Goal: Information Seeking & Learning: Learn about a topic

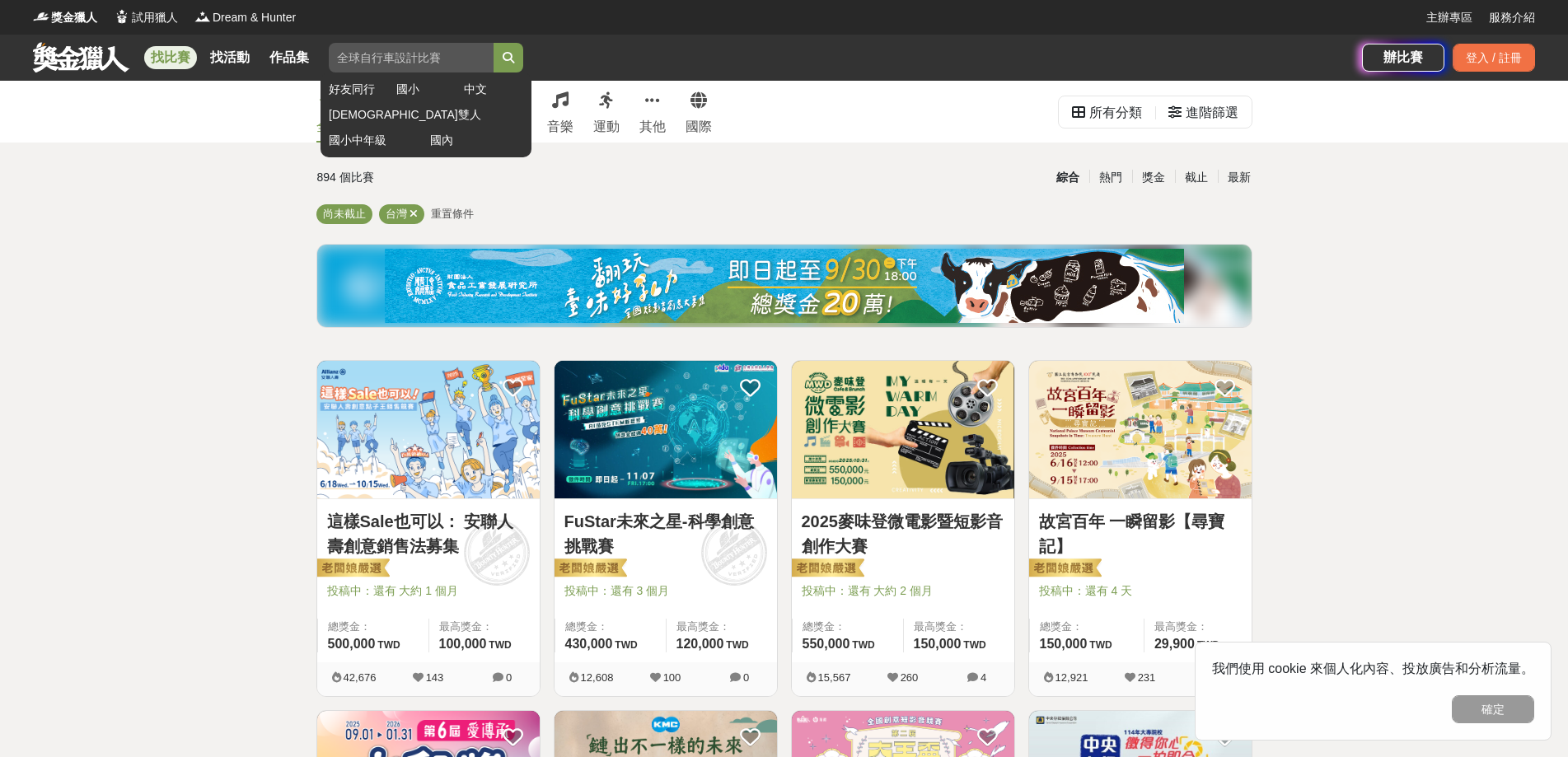
click at [428, 44] on input "search" at bounding box center [411, 58] width 165 height 30
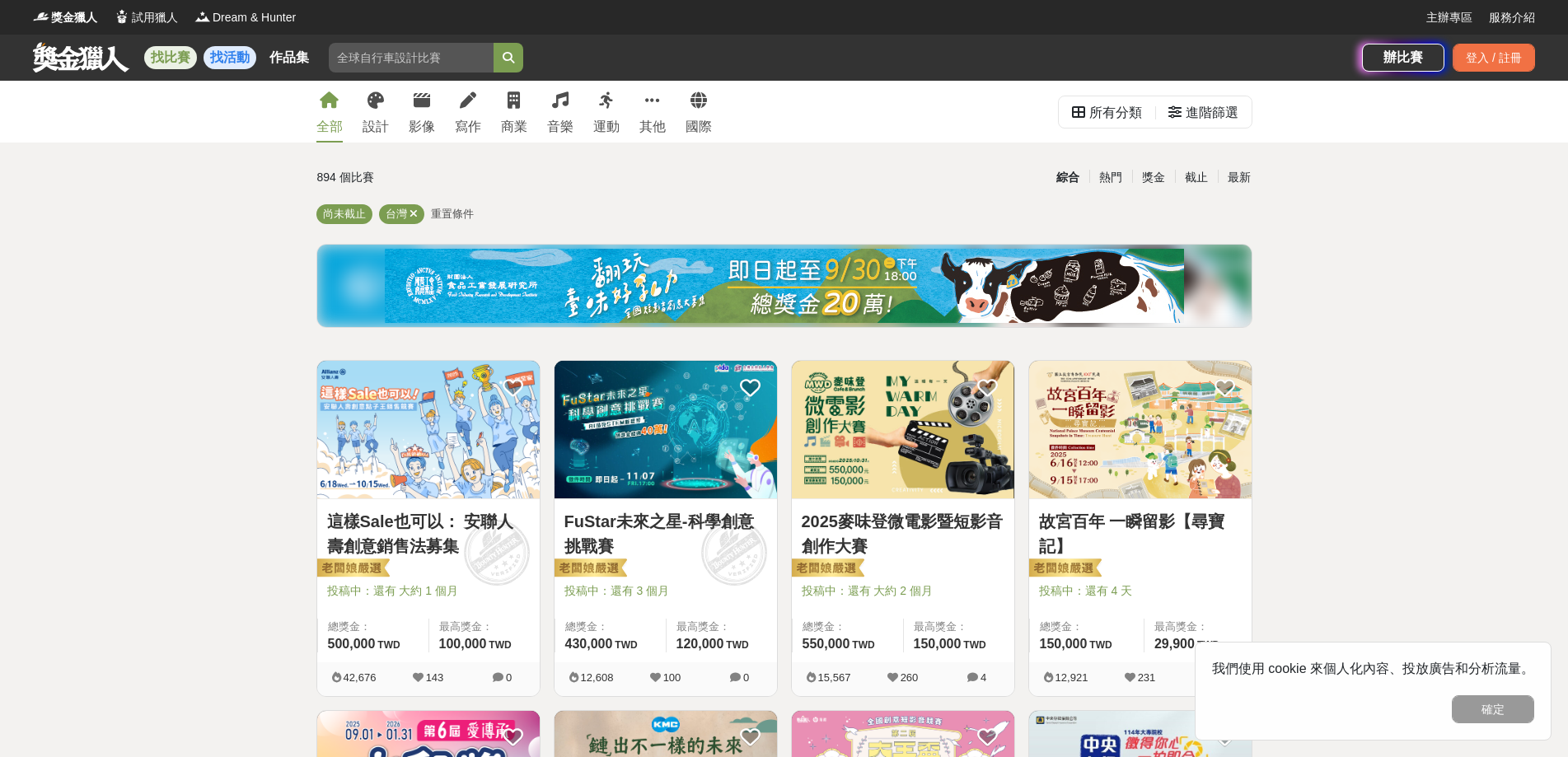
click at [227, 60] on link "找活動" at bounding box center [229, 57] width 52 height 23
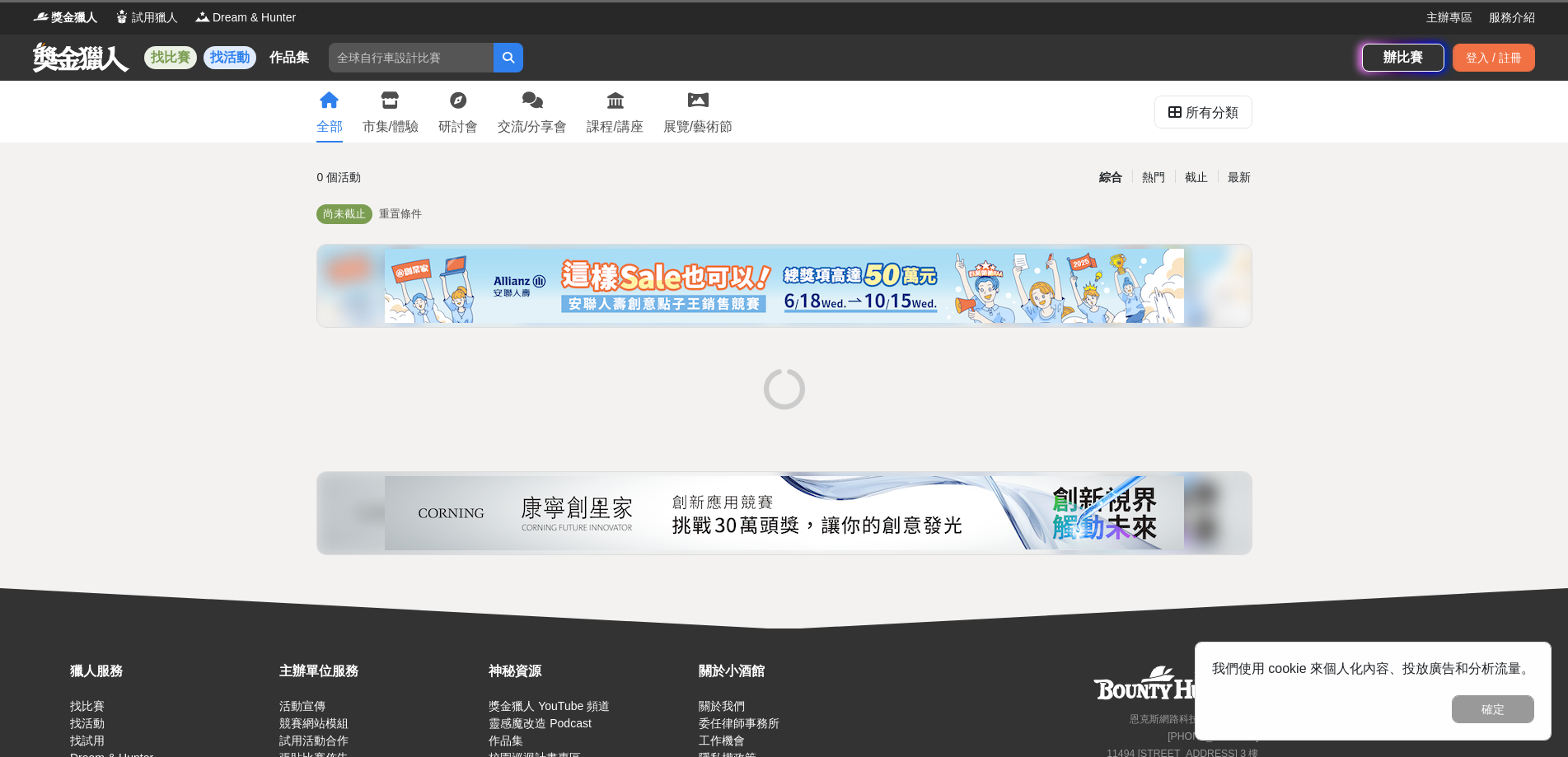
click at [197, 57] on link "找比賽" at bounding box center [170, 57] width 52 height 23
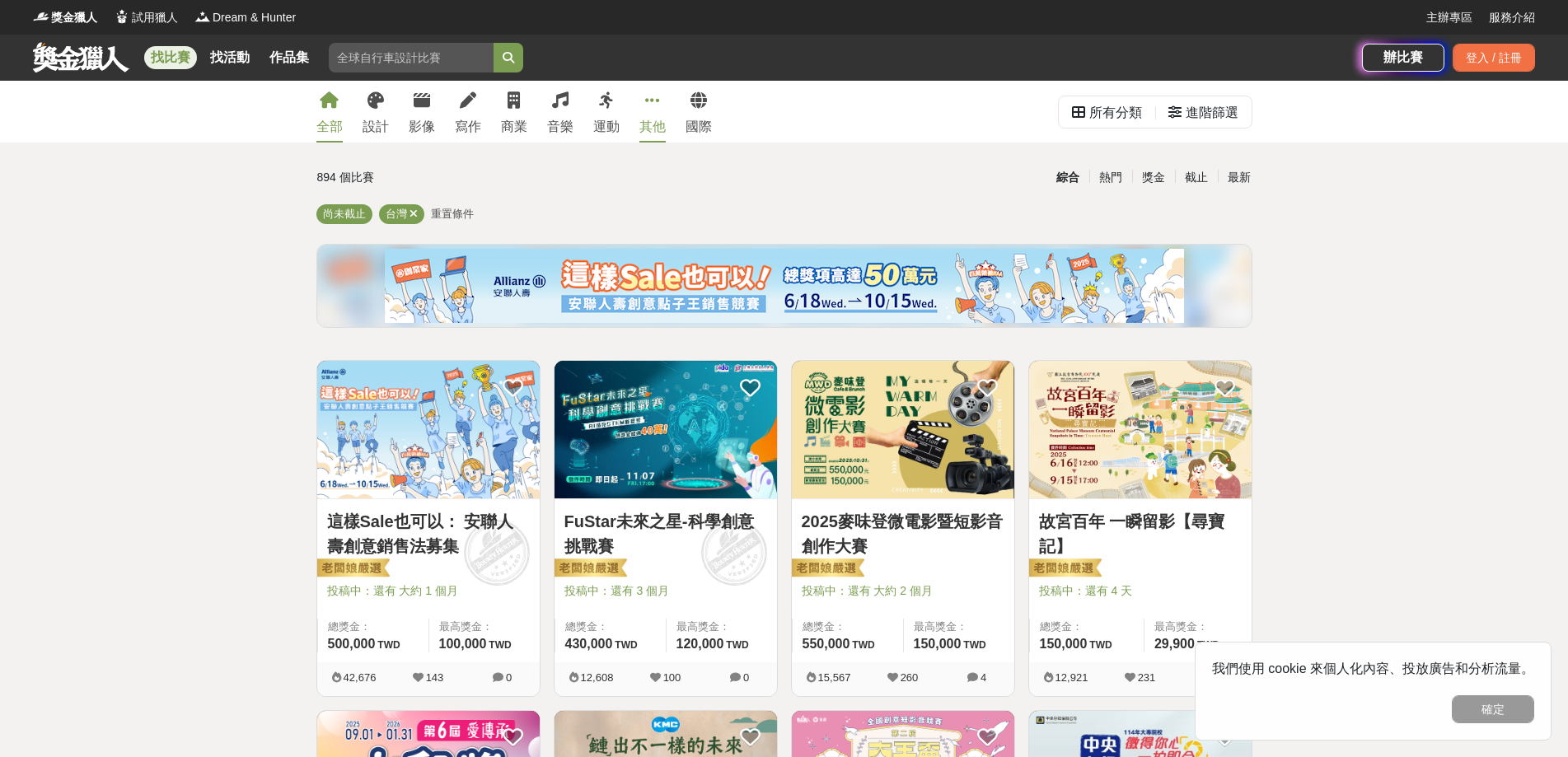
click at [665, 124] on div "其他" at bounding box center [652, 126] width 26 height 20
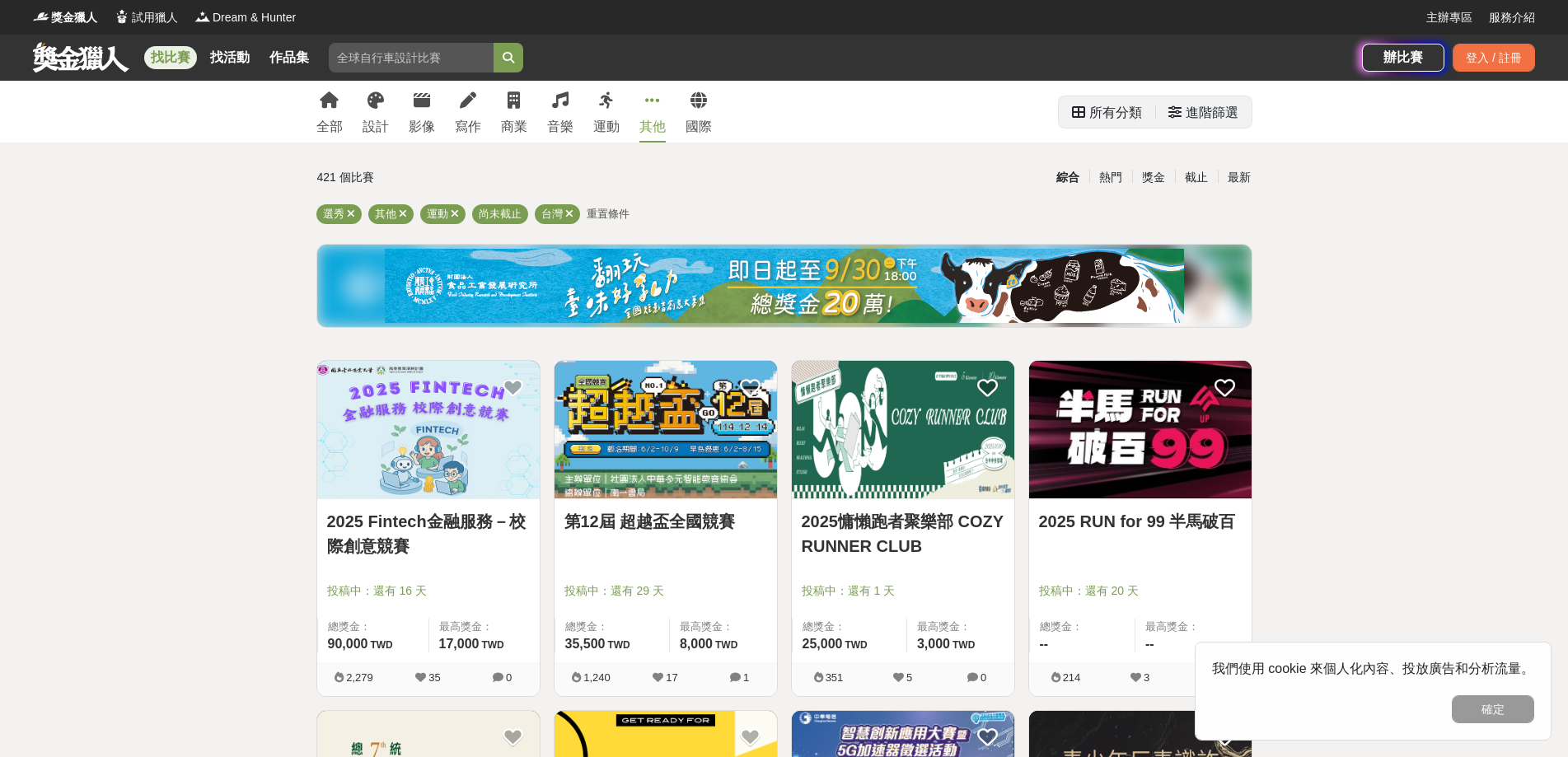
click at [1186, 124] on div "進階篩選" at bounding box center [1212, 112] width 52 height 33
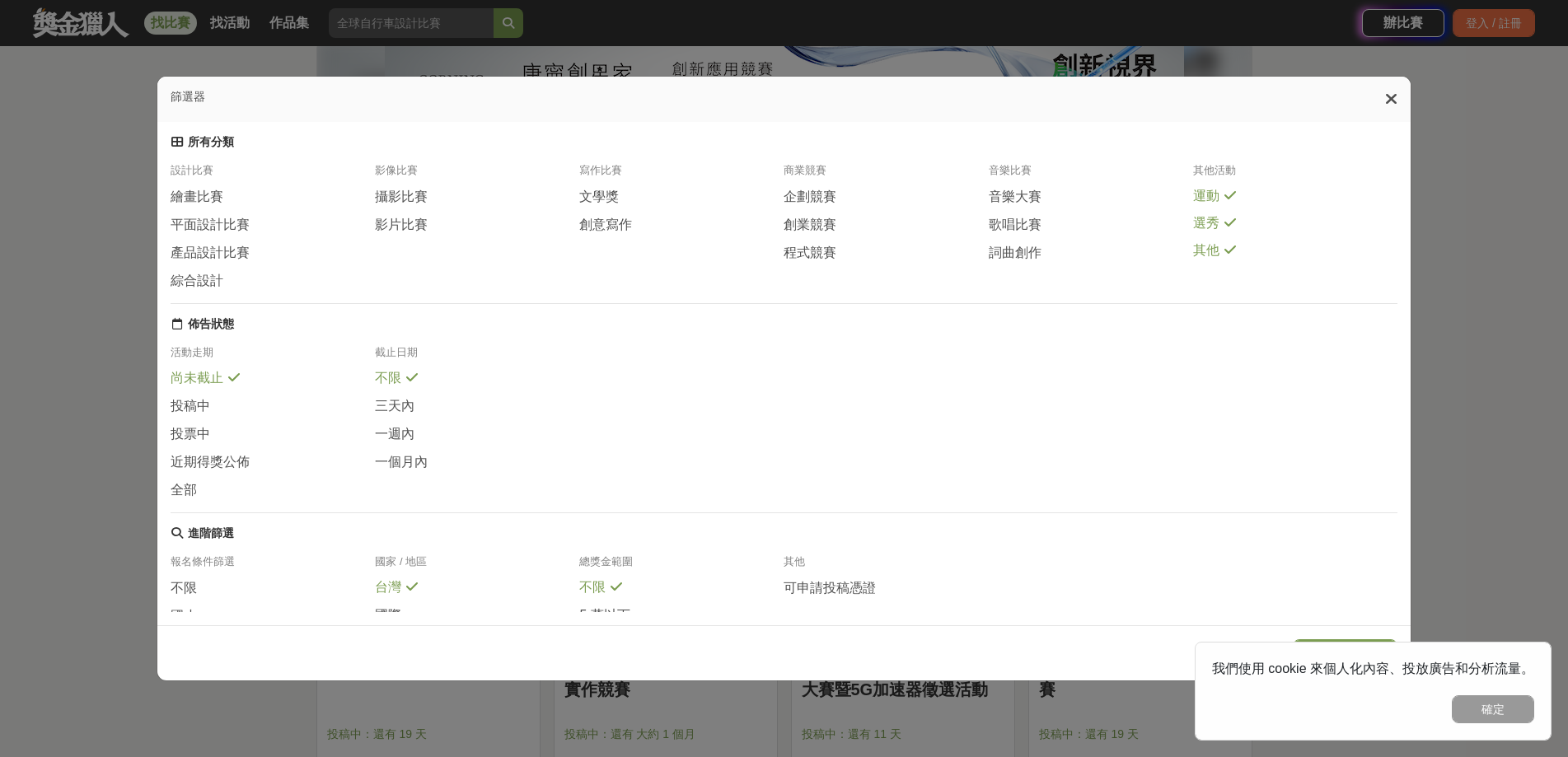
scroll to position [82, 0]
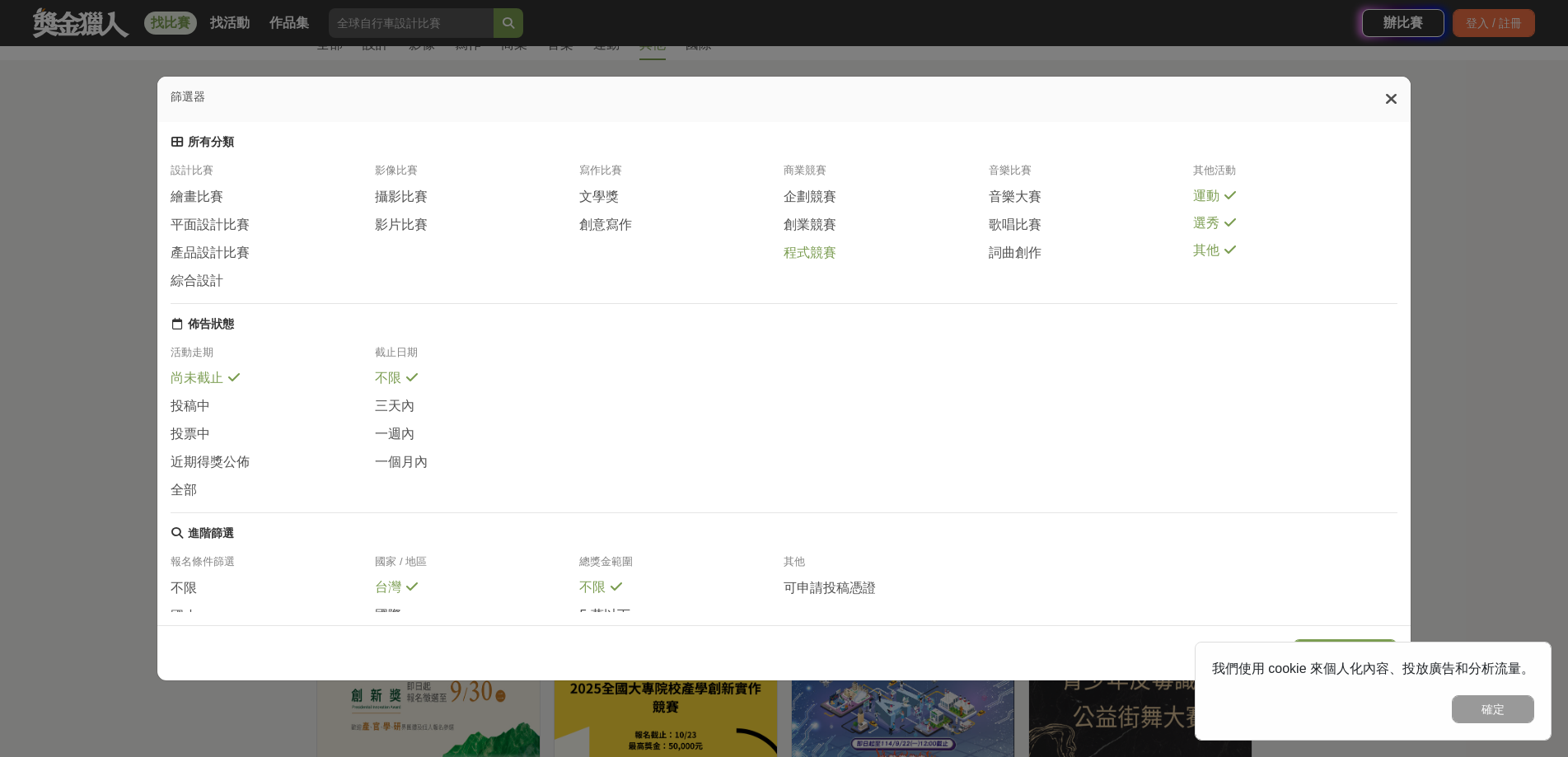
click at [832, 251] on span "程式競賽" at bounding box center [810, 253] width 52 height 17
click at [843, 201] on span at bounding box center [847, 195] width 13 height 13
click at [848, 215] on div "企劃競賽" at bounding box center [886, 201] width 204 height 27
click at [850, 221] on span at bounding box center [847, 222] width 13 height 13
click at [1230, 193] on div "運動" at bounding box center [1296, 197] width 204 height 17
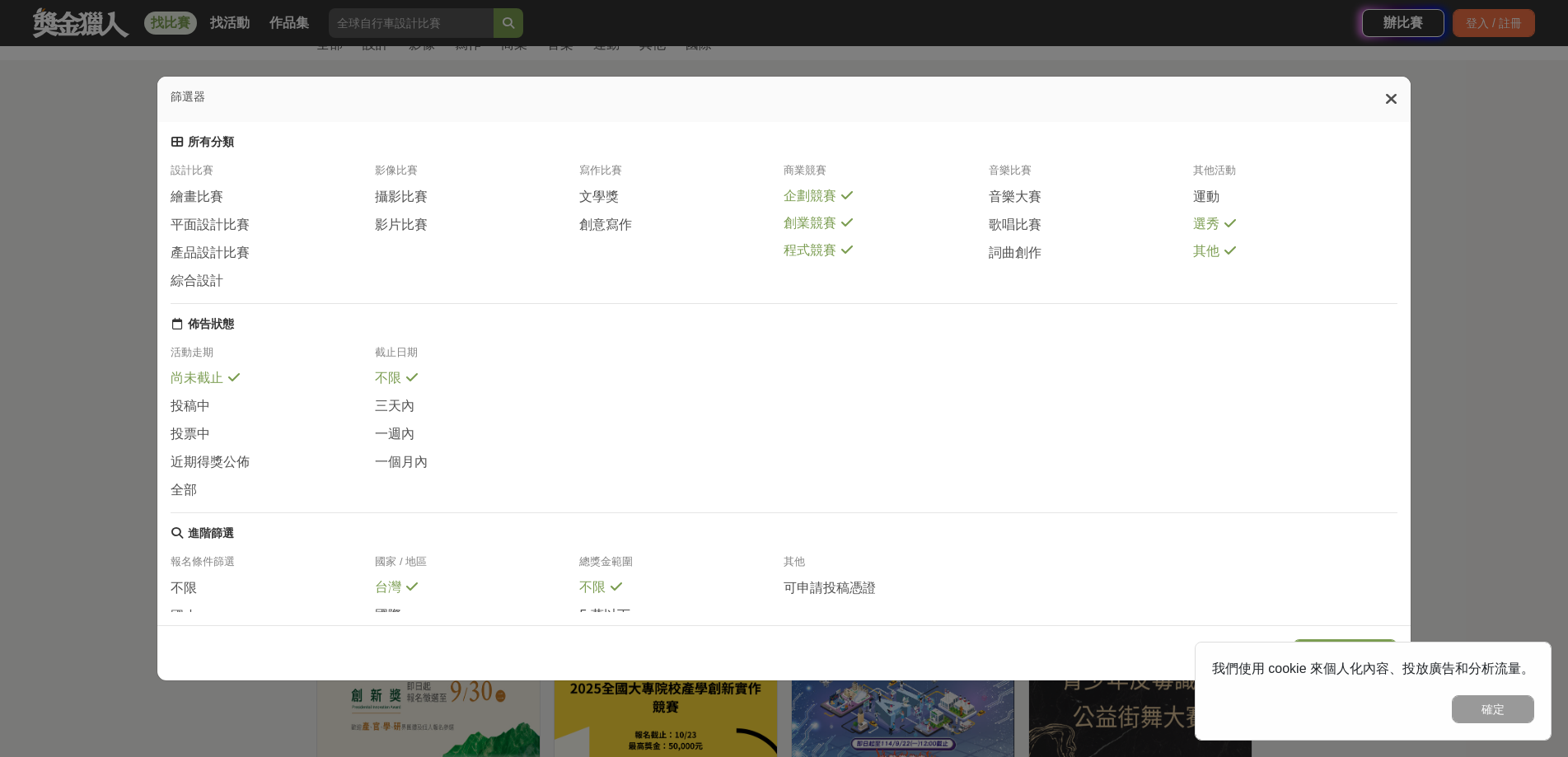
click at [1226, 226] on icon at bounding box center [1230, 224] width 11 height 13
click at [1222, 256] on div "其他" at bounding box center [1296, 253] width 204 height 17
click at [1394, 105] on icon at bounding box center [1391, 99] width 12 height 17
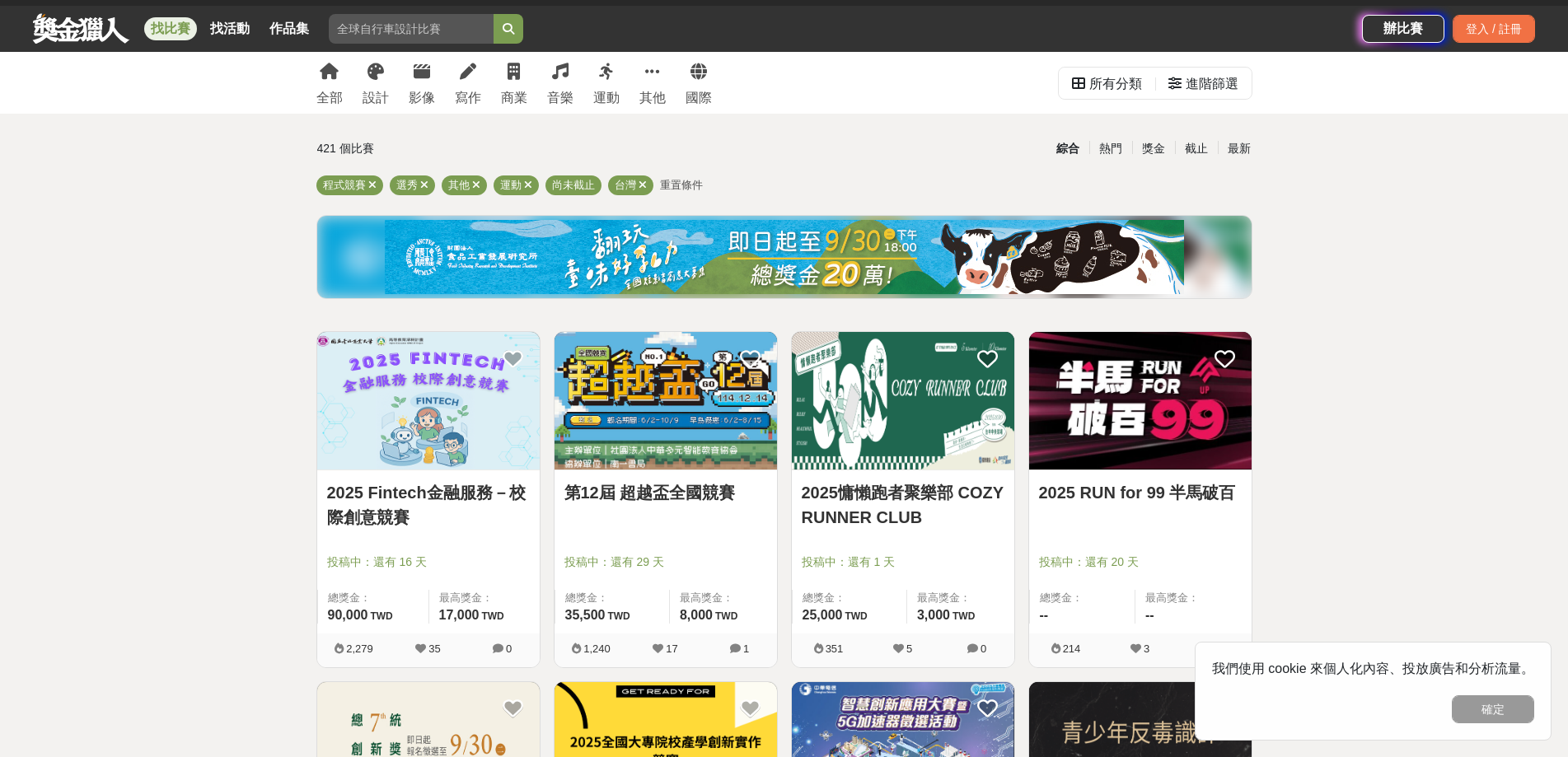
scroll to position [0, 0]
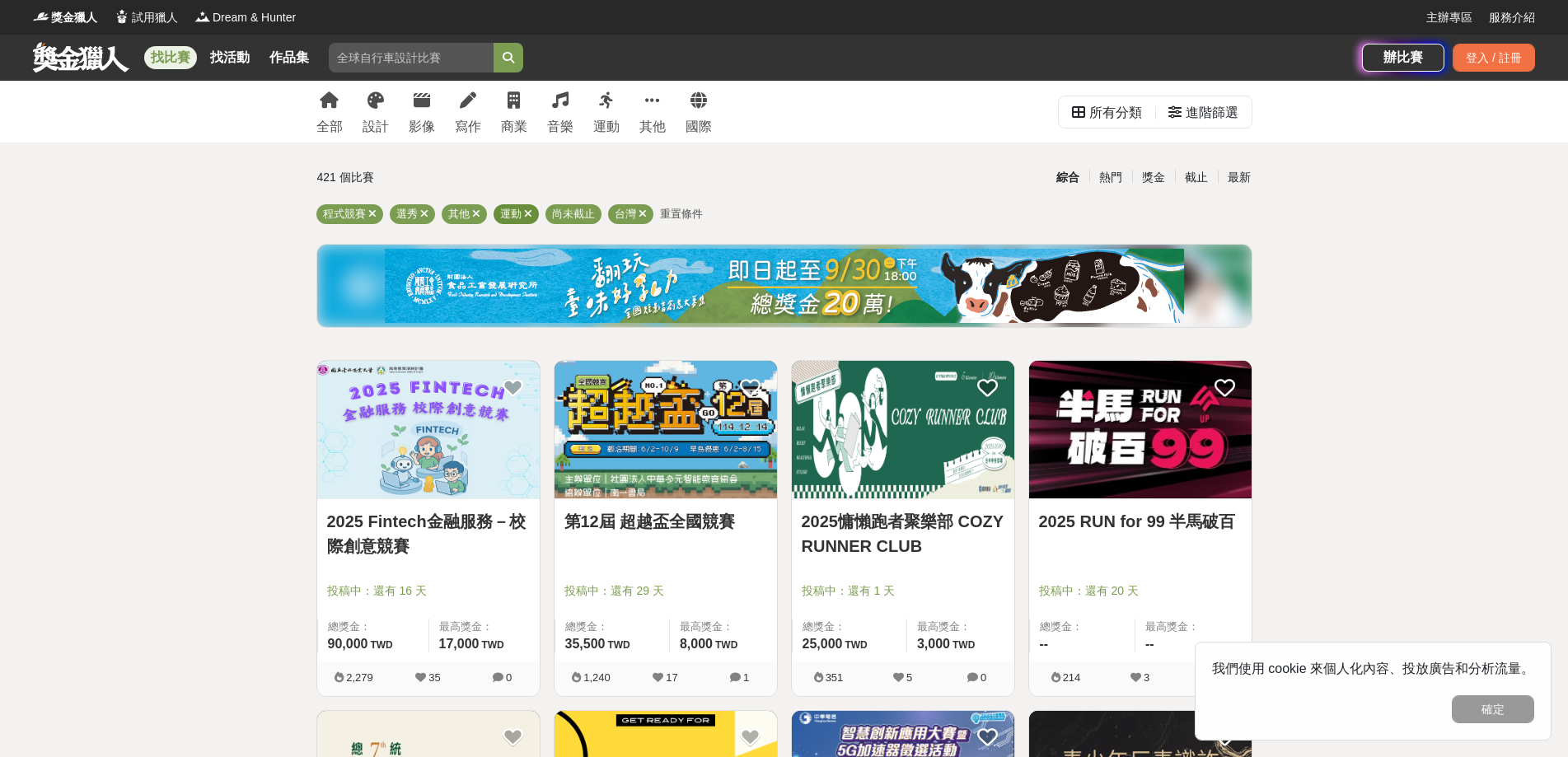
click at [532, 212] on div "運動" at bounding box center [516, 213] width 45 height 20
click at [525, 215] on icon at bounding box center [528, 213] width 8 height 10
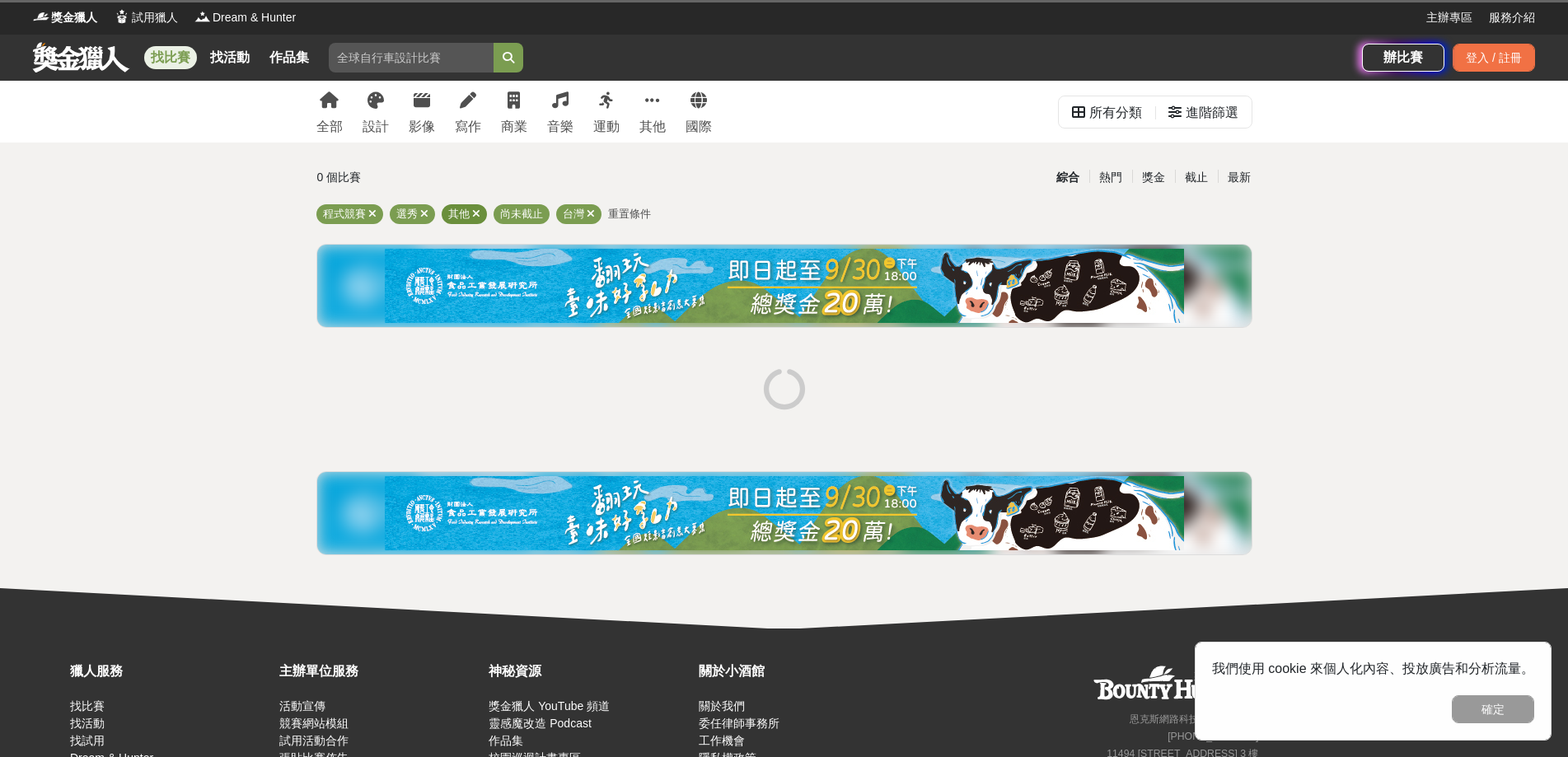
click at [476, 217] on icon at bounding box center [476, 213] width 8 height 10
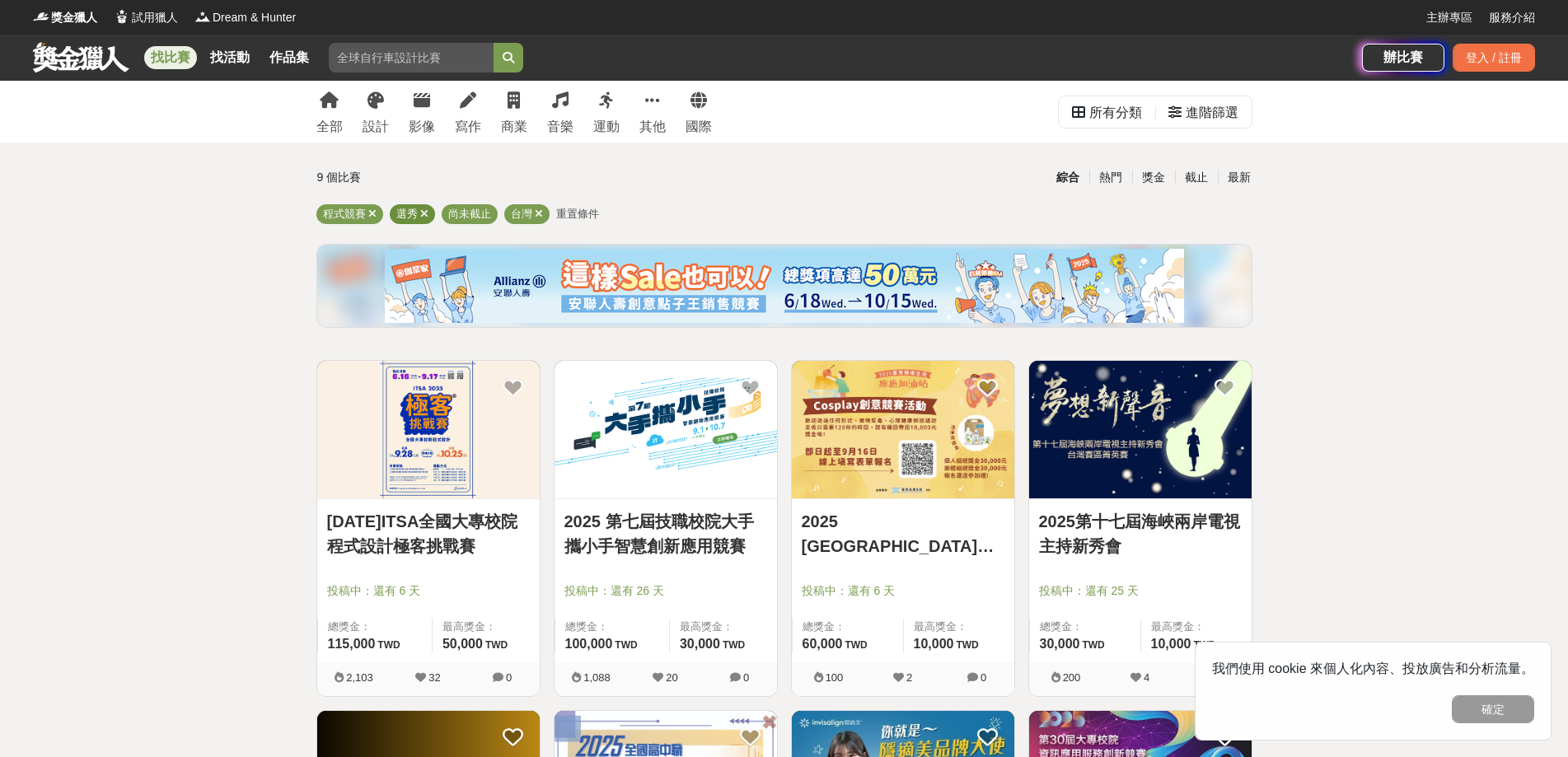
click at [423, 211] on icon at bounding box center [424, 213] width 8 height 10
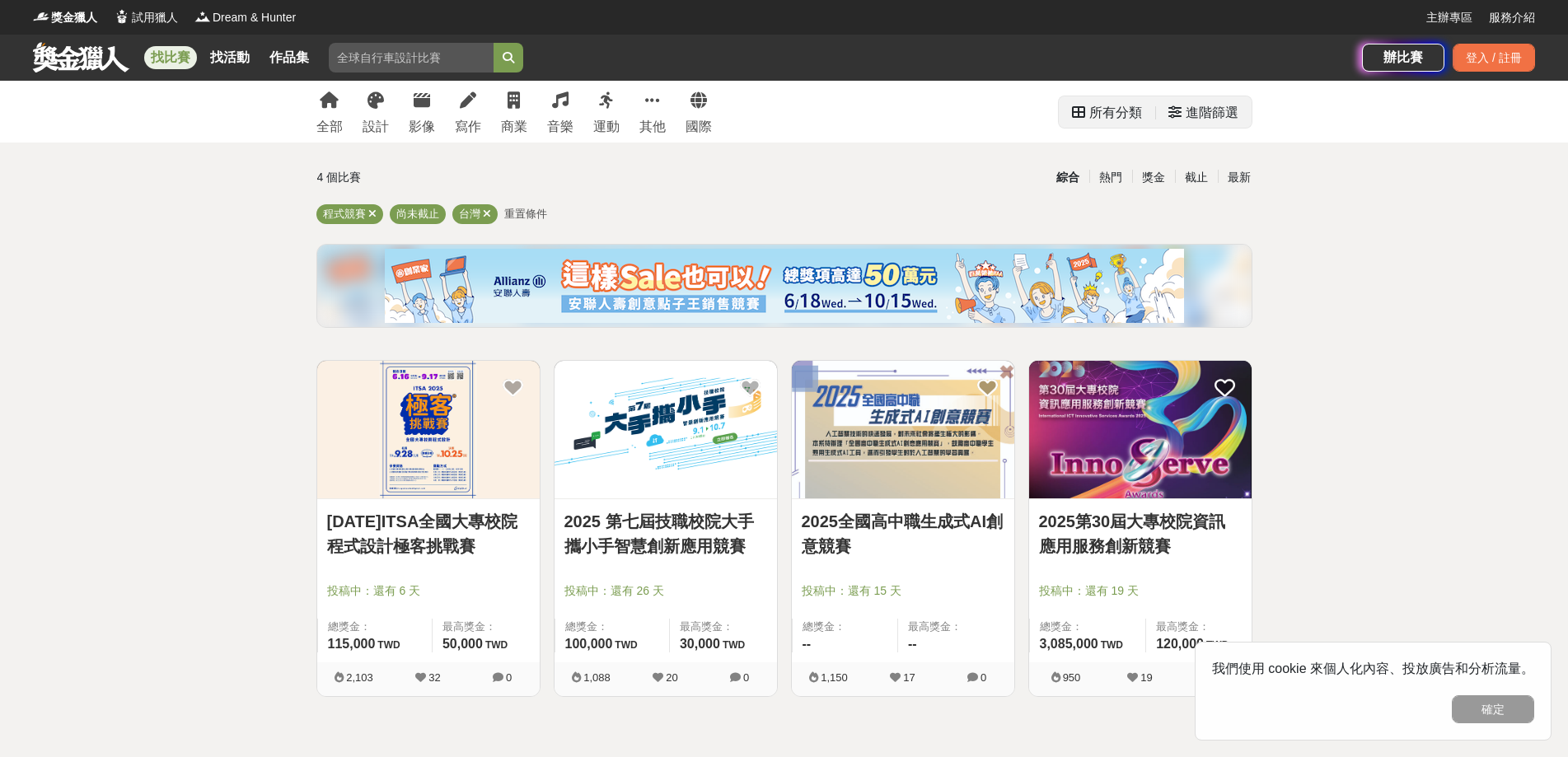
click at [1181, 114] on div "進階篩選" at bounding box center [1203, 112] width 70 height 33
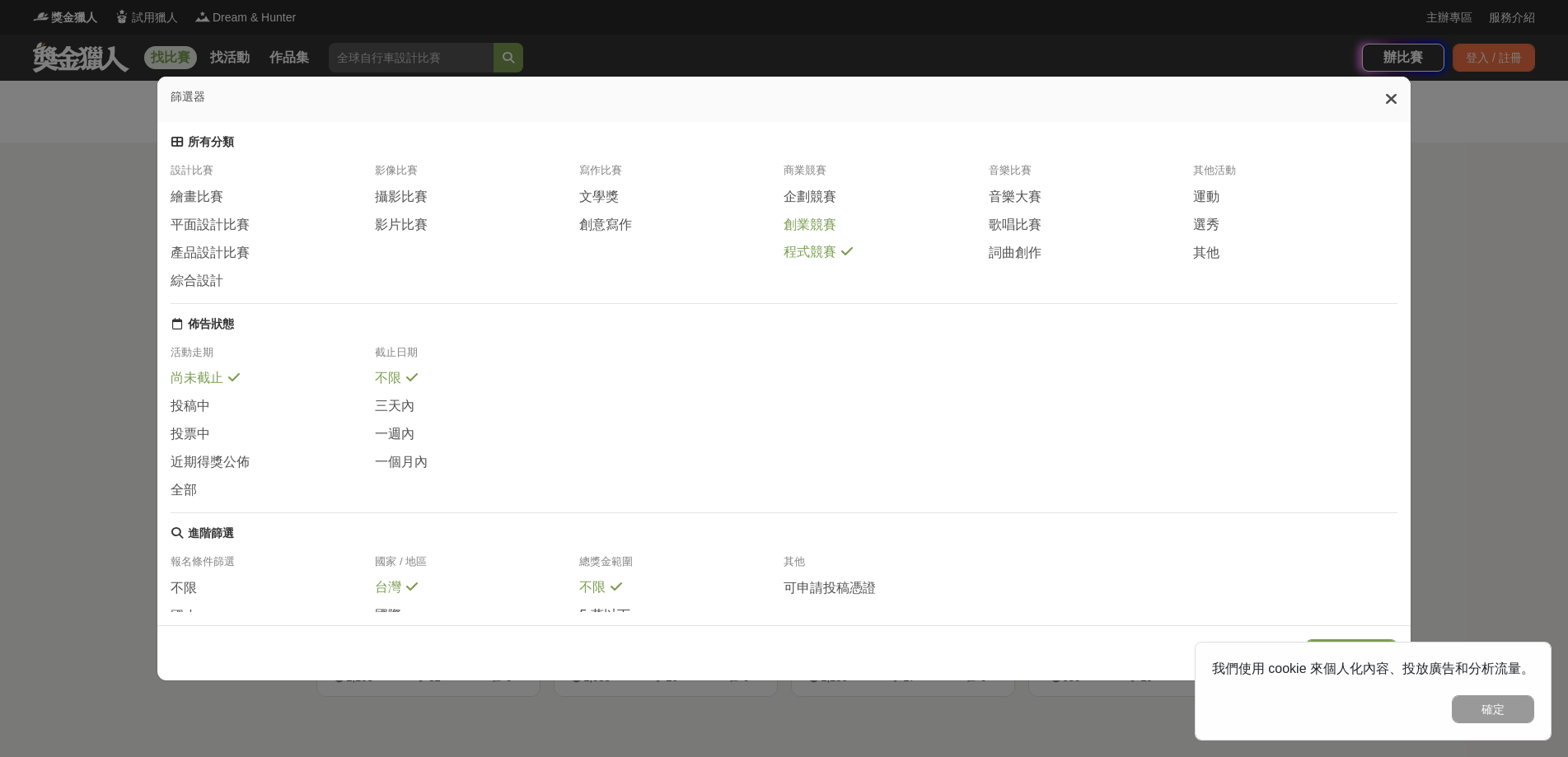
click at [797, 219] on span "創業競賽" at bounding box center [810, 226] width 52 height 17
click at [800, 201] on span "企劃競賽" at bounding box center [810, 197] width 52 height 17
click at [1394, 99] on icon at bounding box center [1391, 99] width 12 height 17
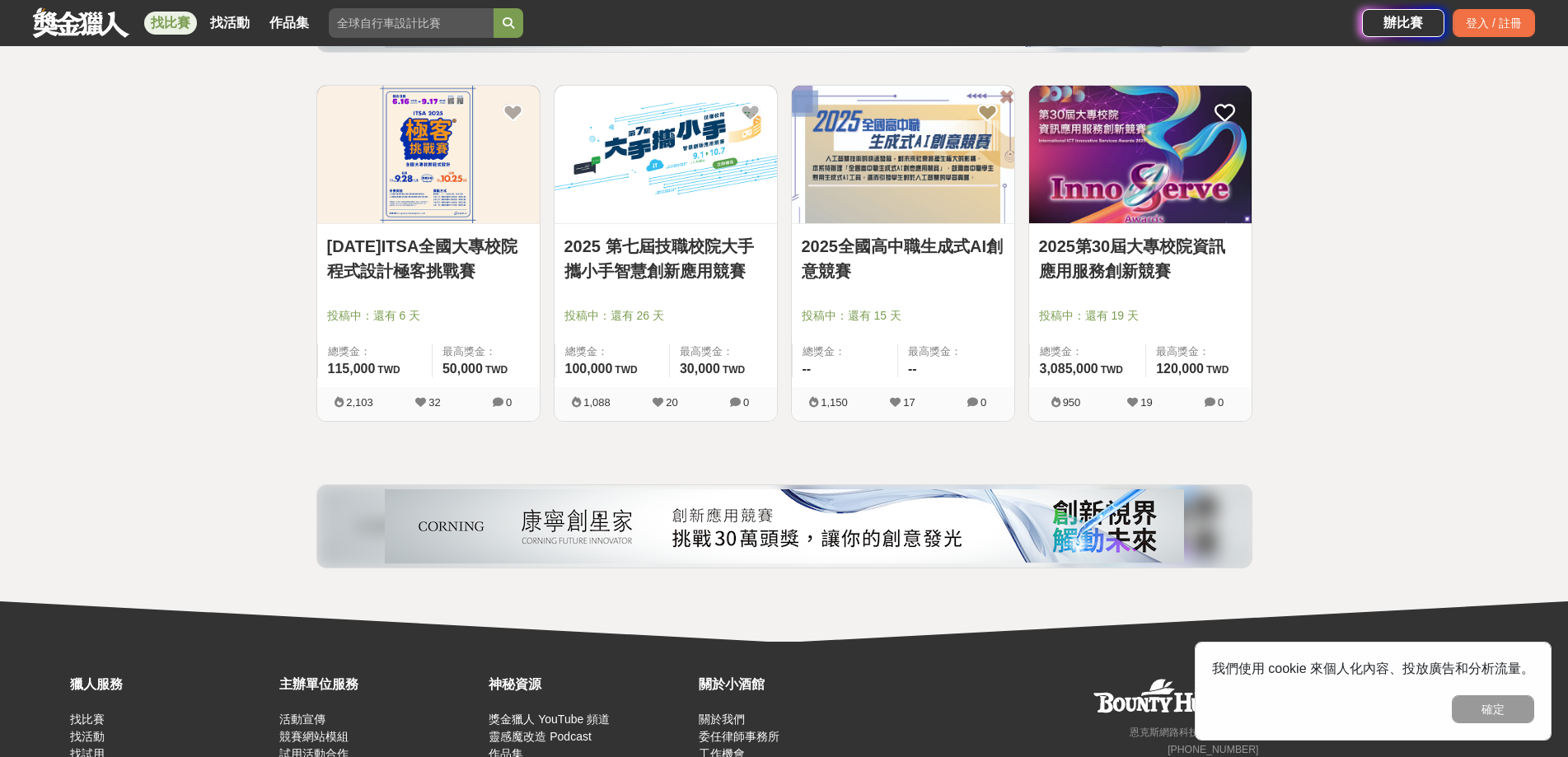
scroll to position [61, 0]
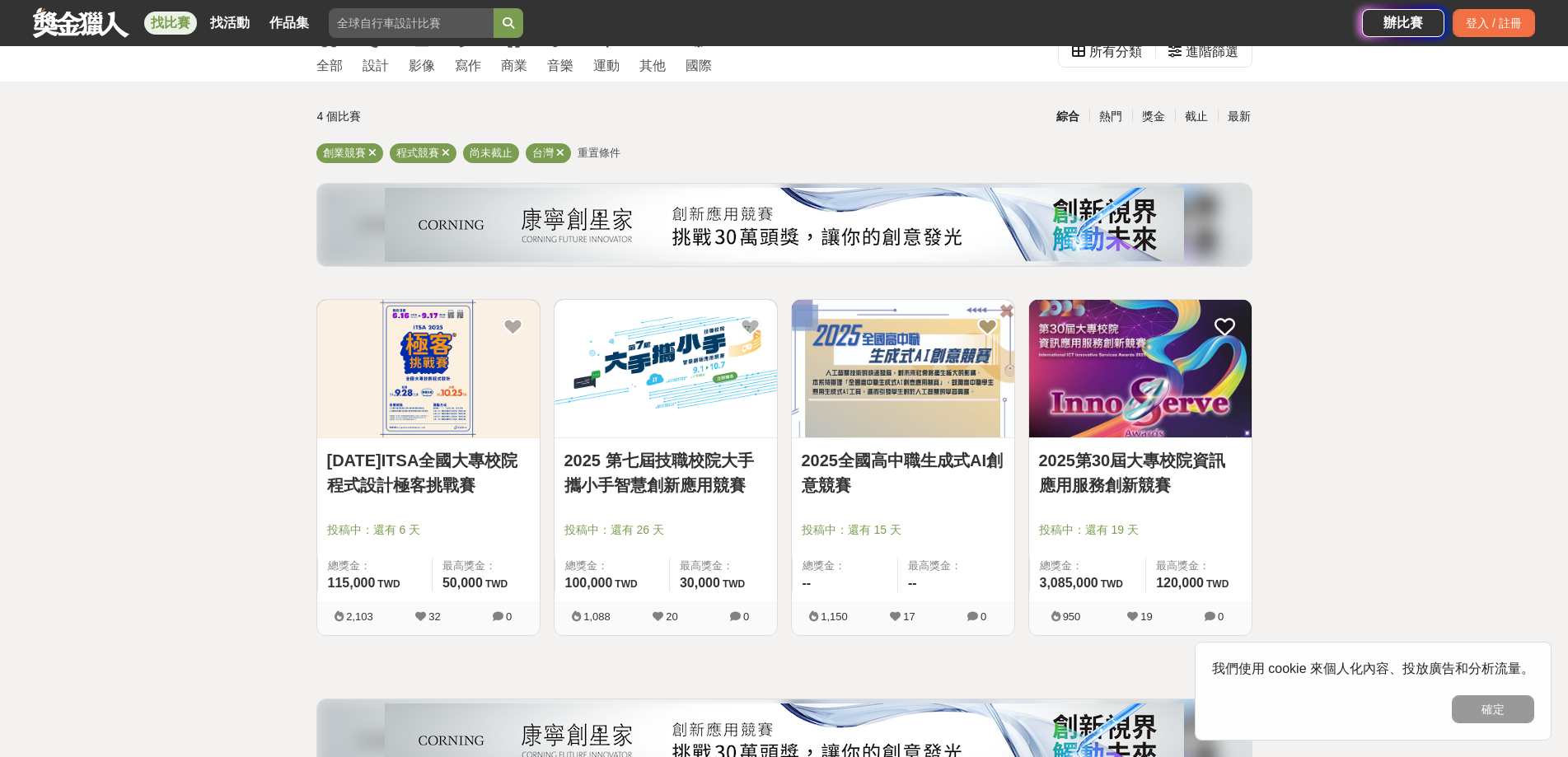
click at [1159, 390] on img at bounding box center [1140, 368] width 223 height 138
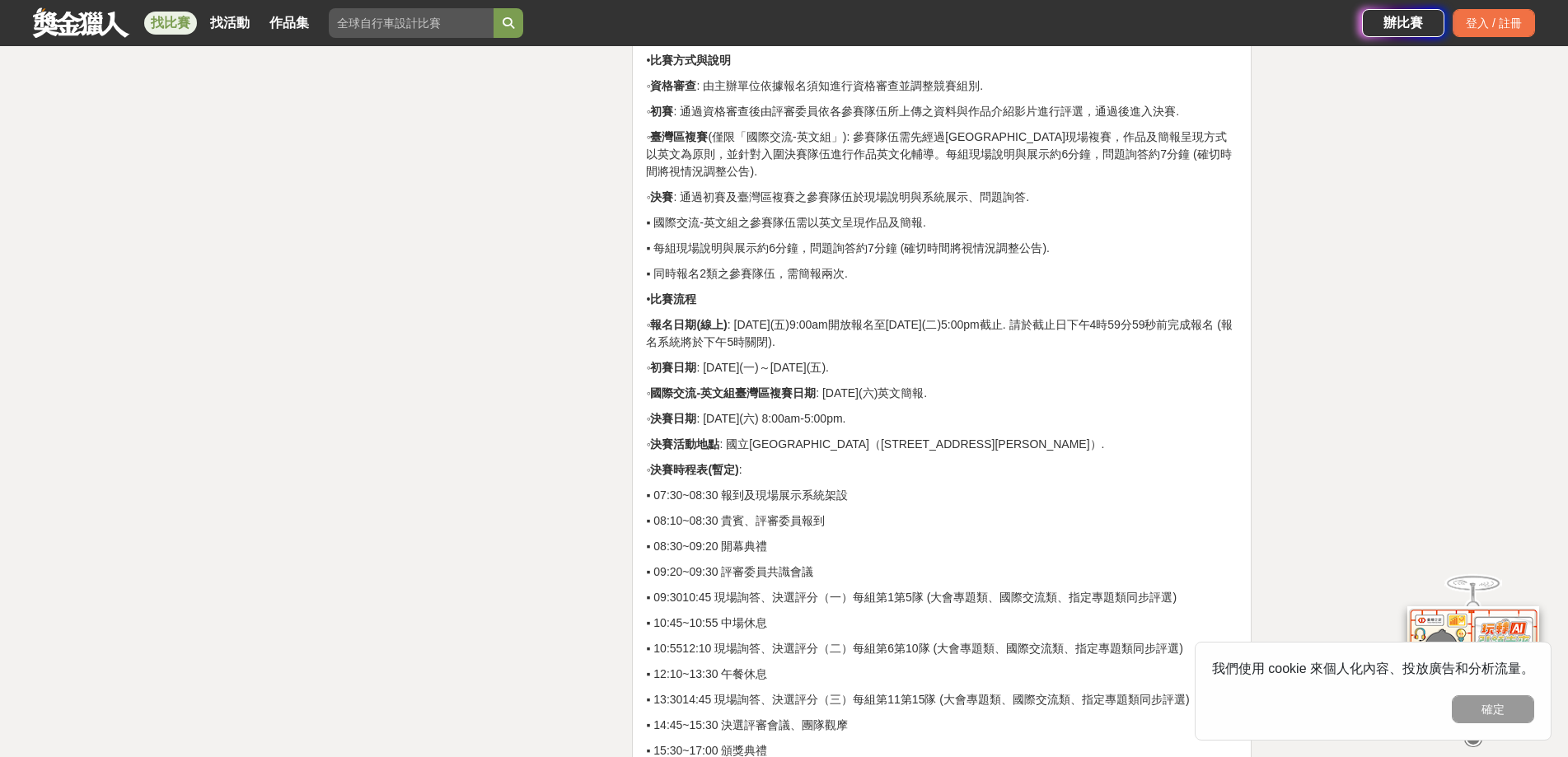
scroll to position [4782, 0]
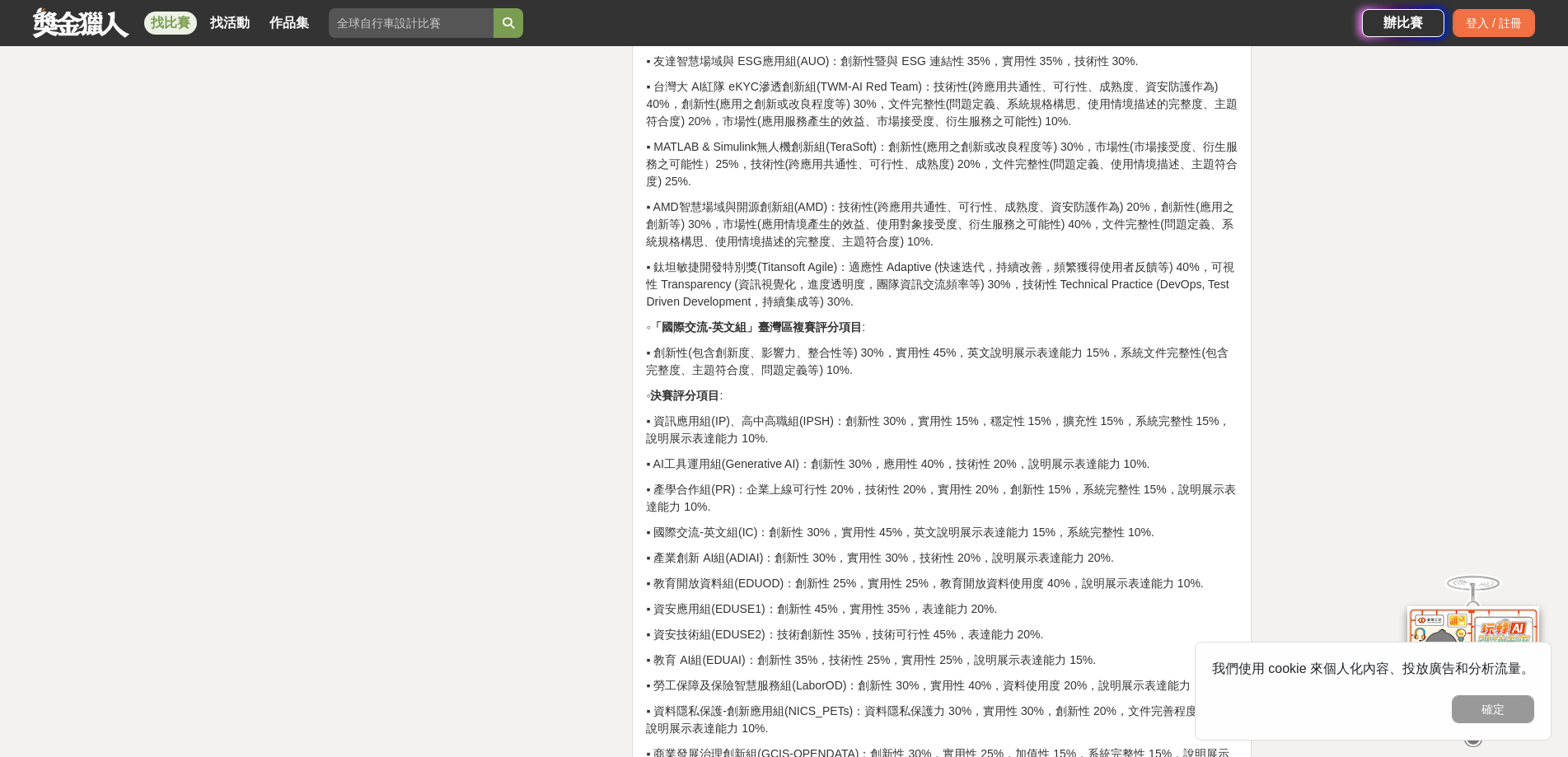
drag, startPoint x: 899, startPoint y: 400, endPoint x: 938, endPoint y: 172, distance: 231.3
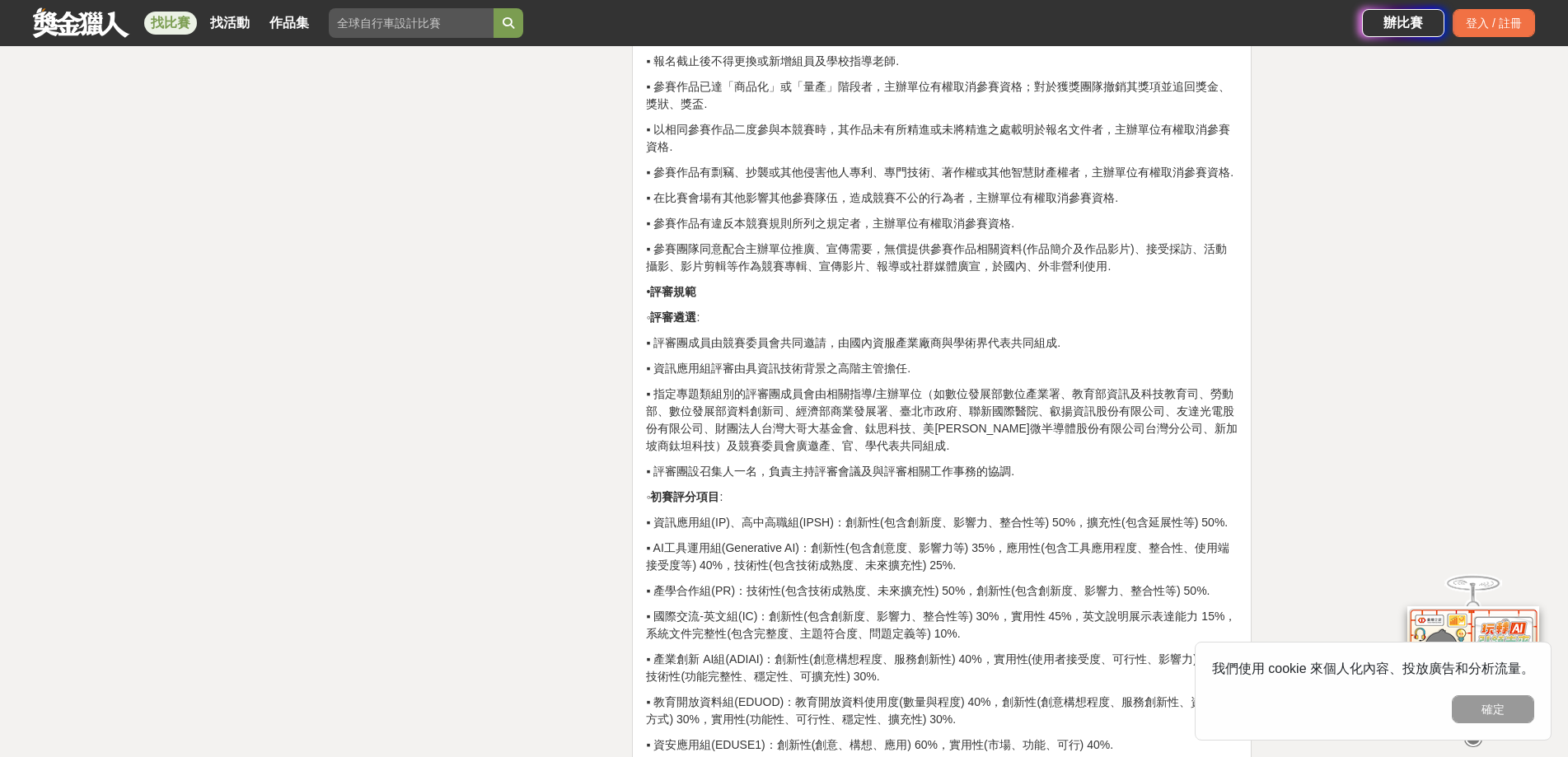
drag, startPoint x: 938, startPoint y: 172, endPoint x: 915, endPoint y: -24, distance: 197.3
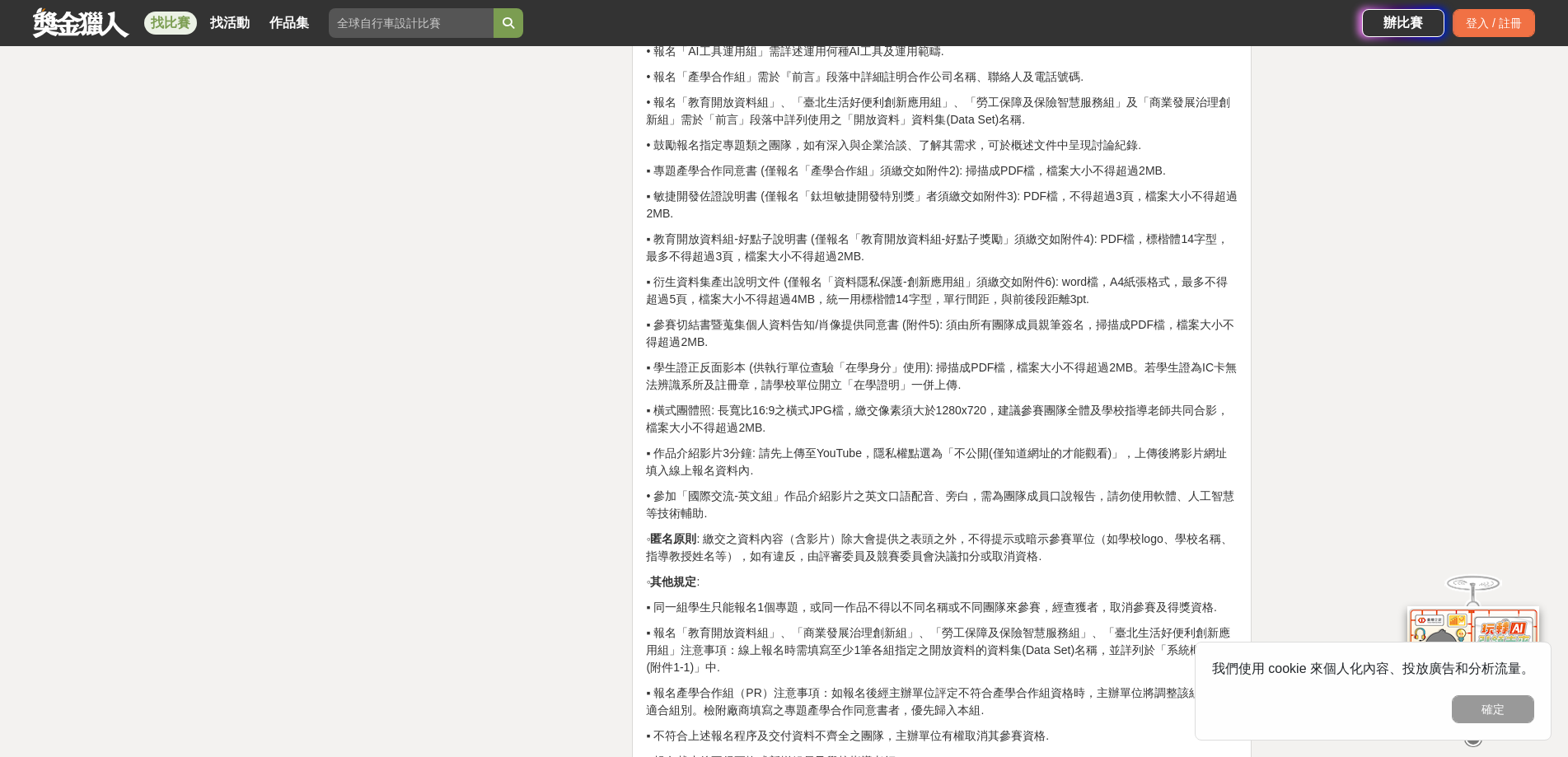
drag, startPoint x: 688, startPoint y: 326, endPoint x: 685, endPoint y: 221, distance: 105.0
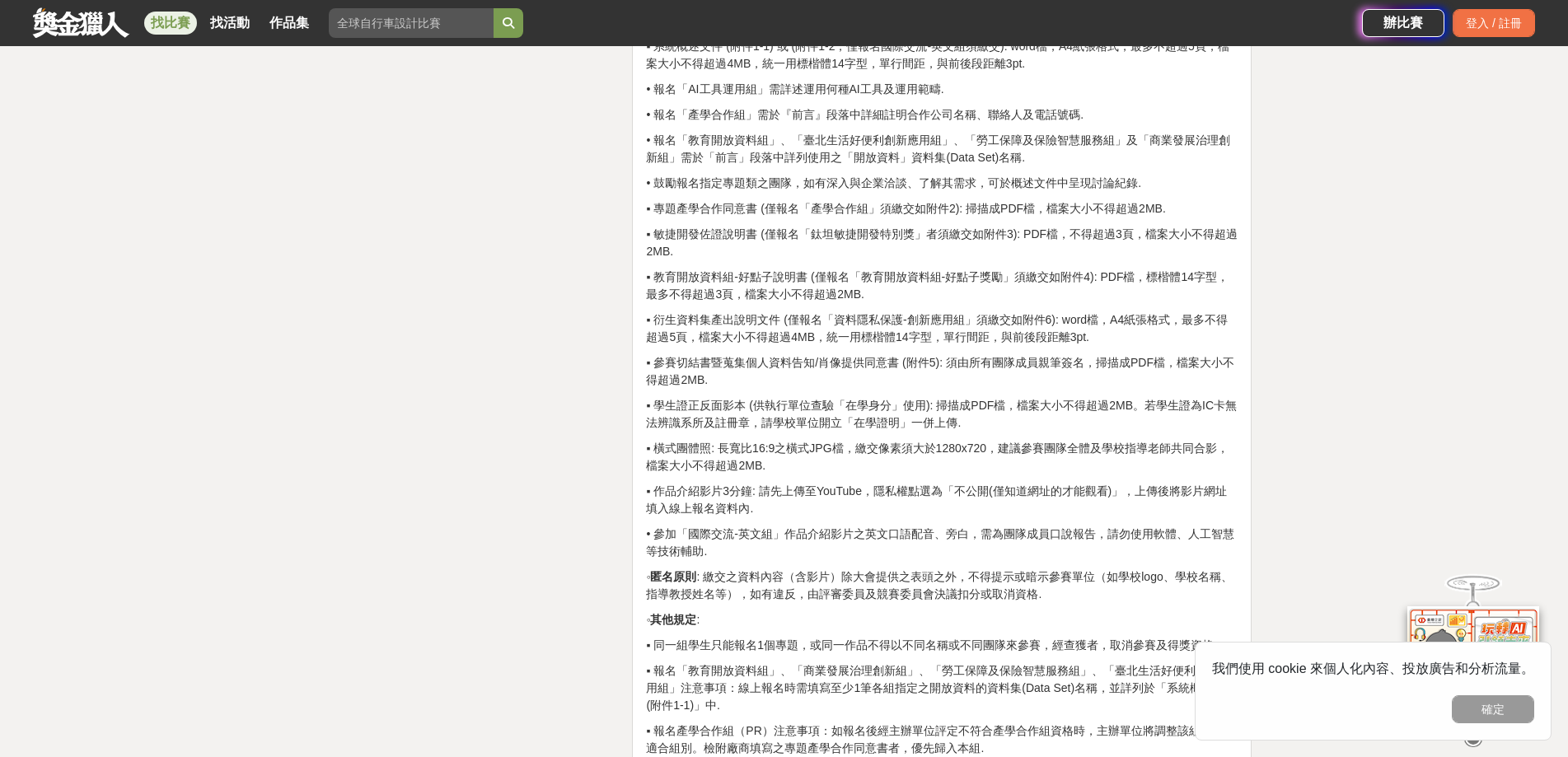
drag, startPoint x: 806, startPoint y: 421, endPoint x: 808, endPoint y: 375, distance: 46.0
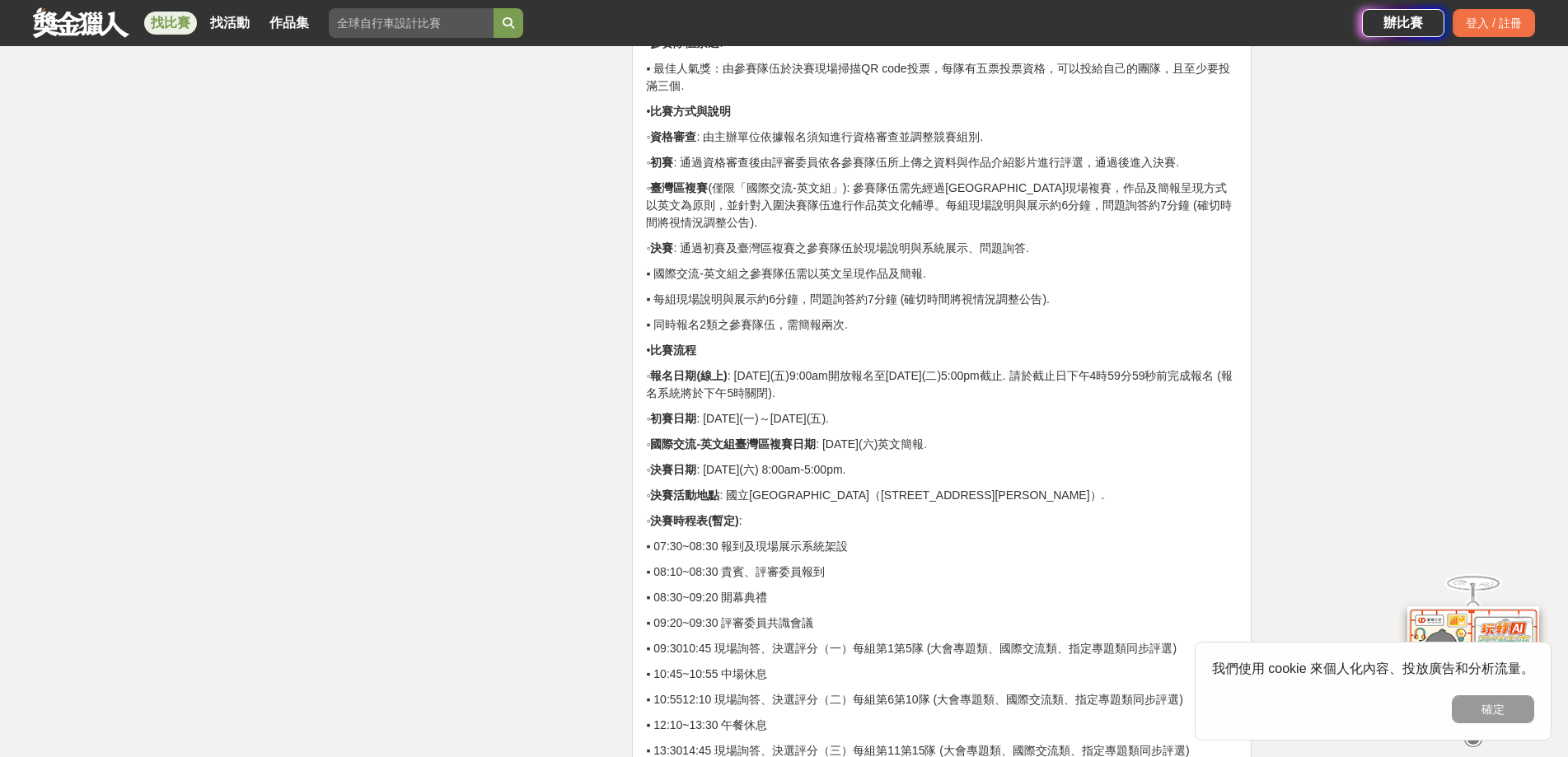
scroll to position [6056, 0]
drag, startPoint x: 706, startPoint y: 289, endPoint x: 732, endPoint y: 279, distance: 27.9
click at [732, 175] on p "◦ 初賽 : 通過資格審查後由評審委員依各參賽隊伍所上傳之資料與作品介紹影片進行評選，通過後進入決賽." at bounding box center [942, 166] width 592 height 17
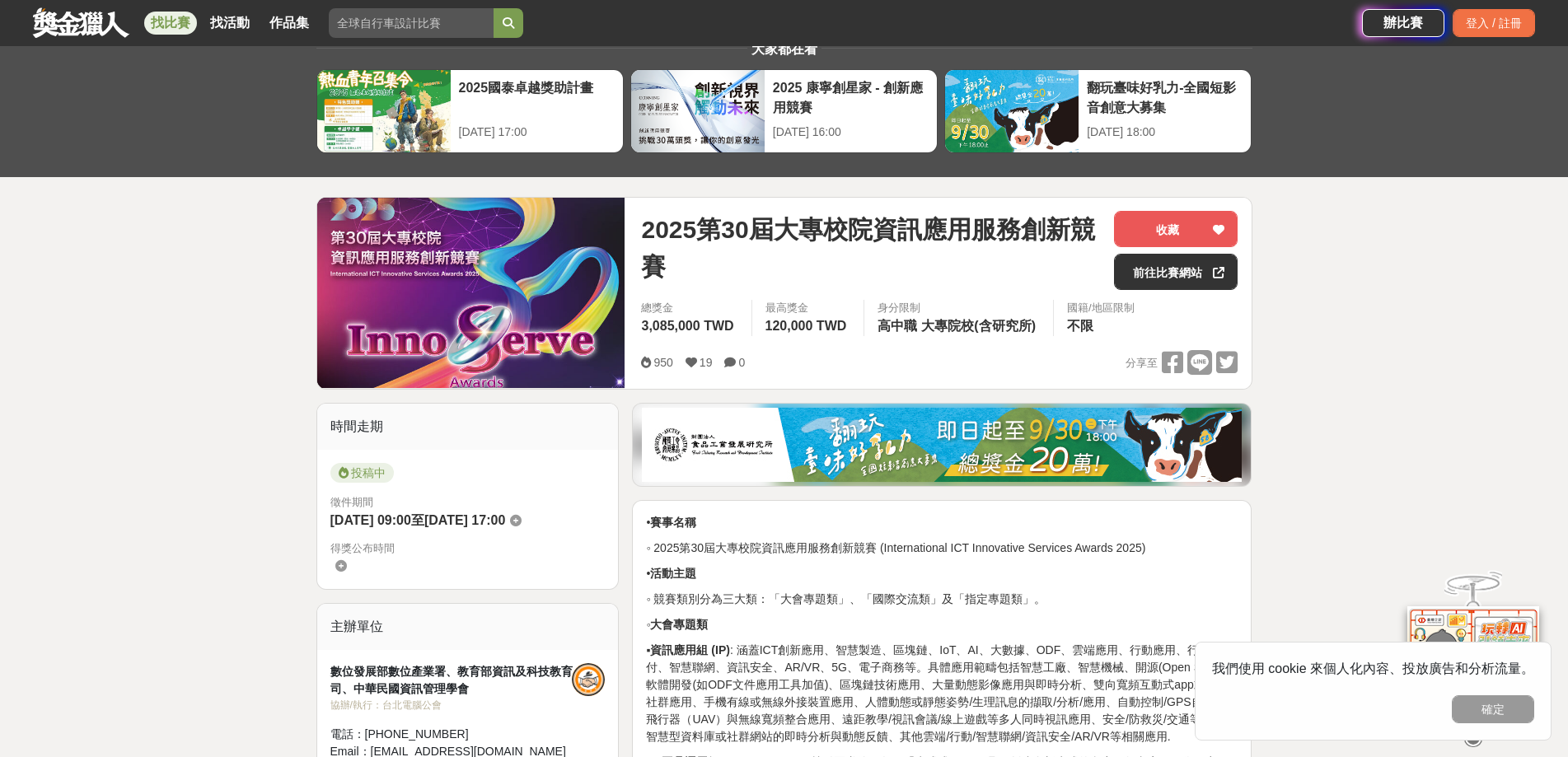
scroll to position [0, 0]
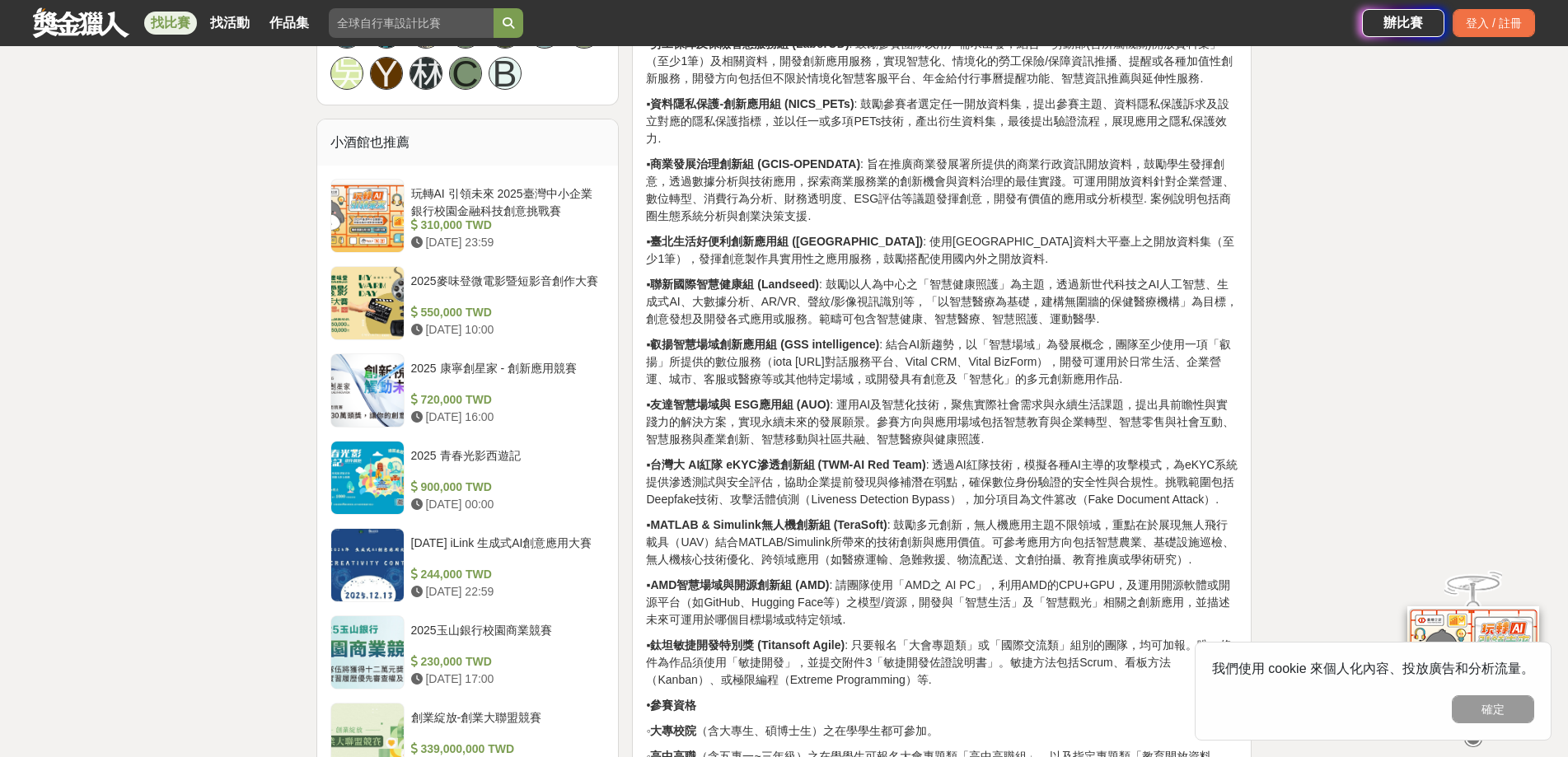
drag, startPoint x: 711, startPoint y: 481, endPoint x: 674, endPoint y: 620, distance: 143.8
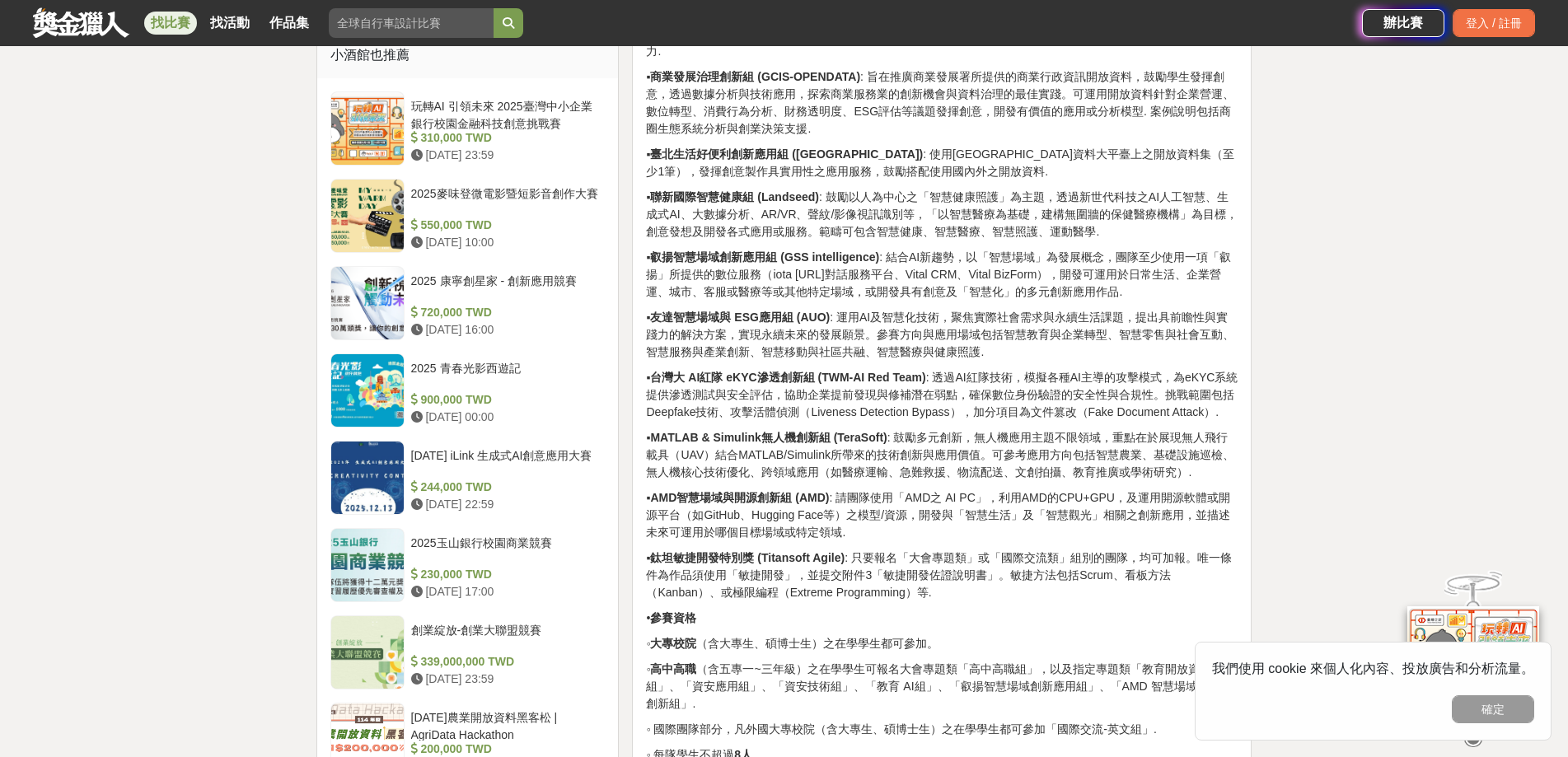
drag, startPoint x: 674, startPoint y: 620, endPoint x: 714, endPoint y: 593, distance: 48.3
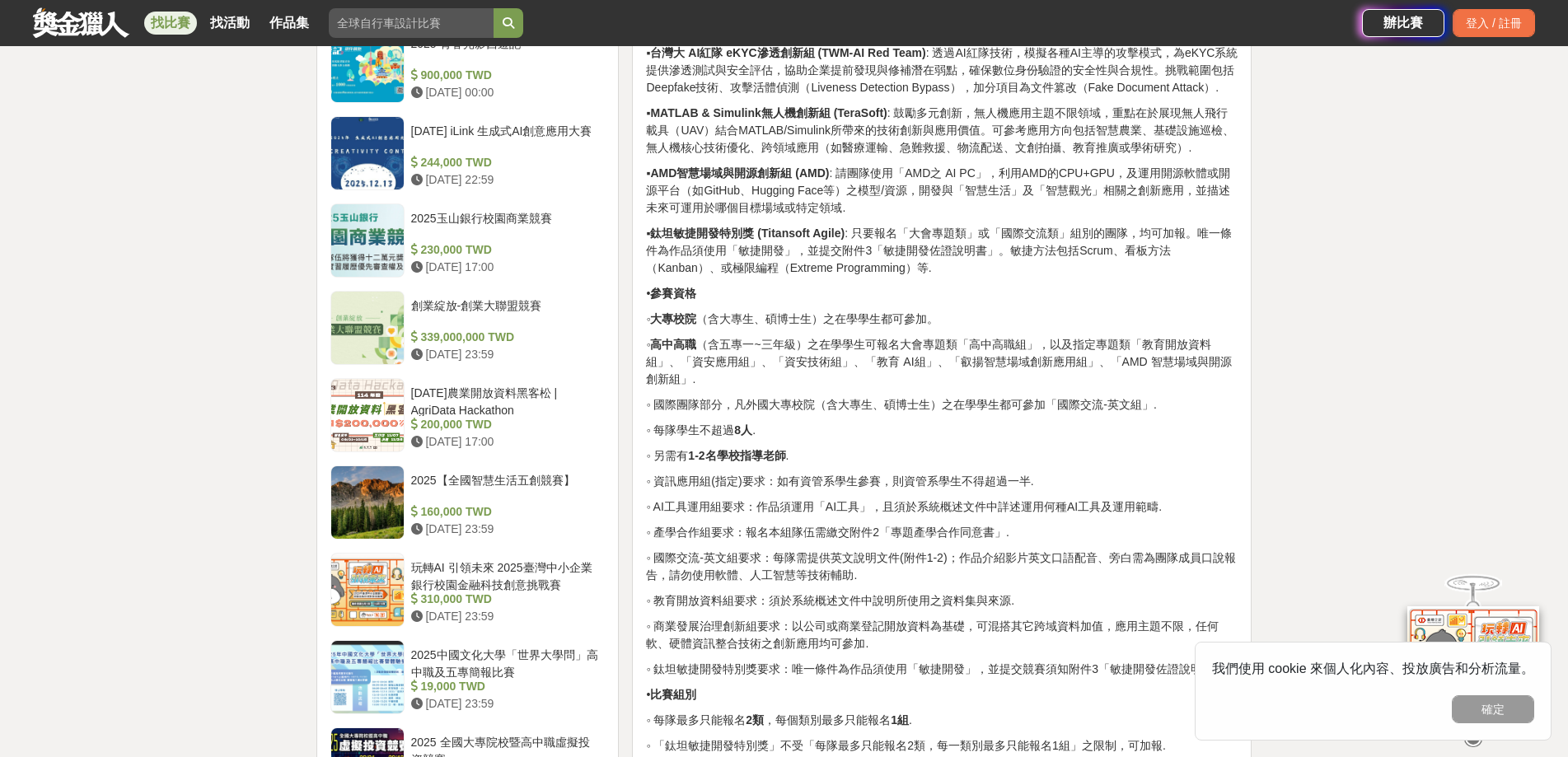
scroll to position [1787, 0]
